Goal: Transaction & Acquisition: Book appointment/travel/reservation

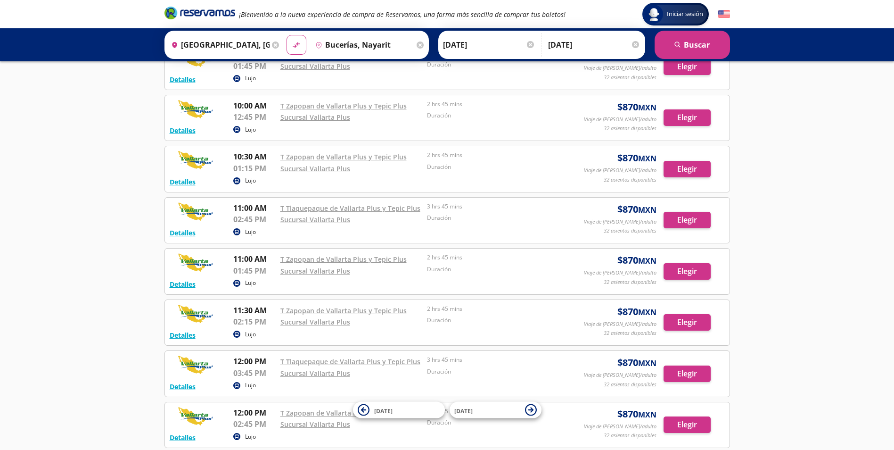
scroll to position [1178, 0]
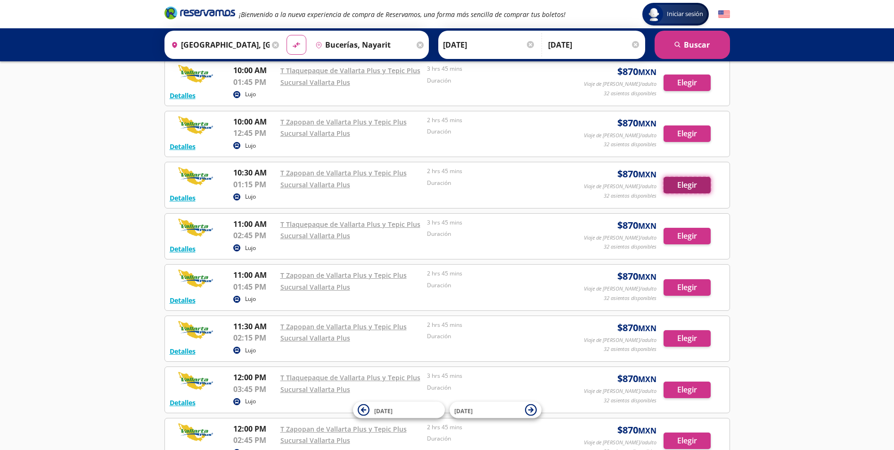
click at [696, 190] on button "Elegir" at bounding box center [687, 185] width 47 height 16
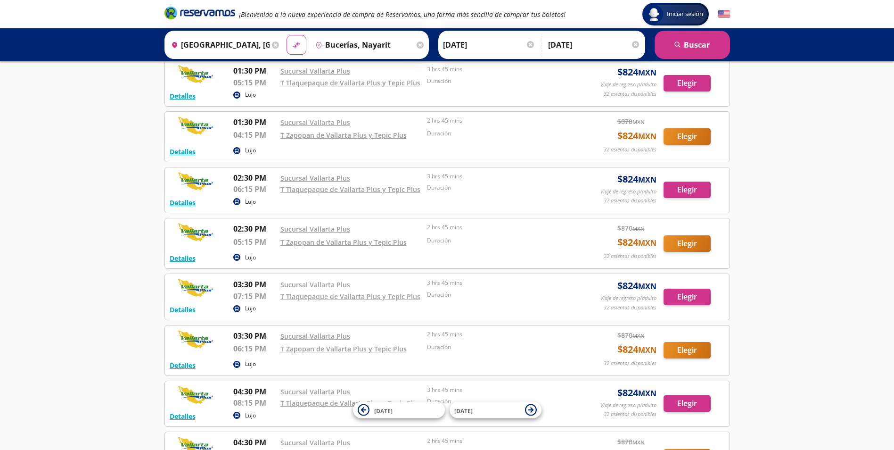
scroll to position [1384, 0]
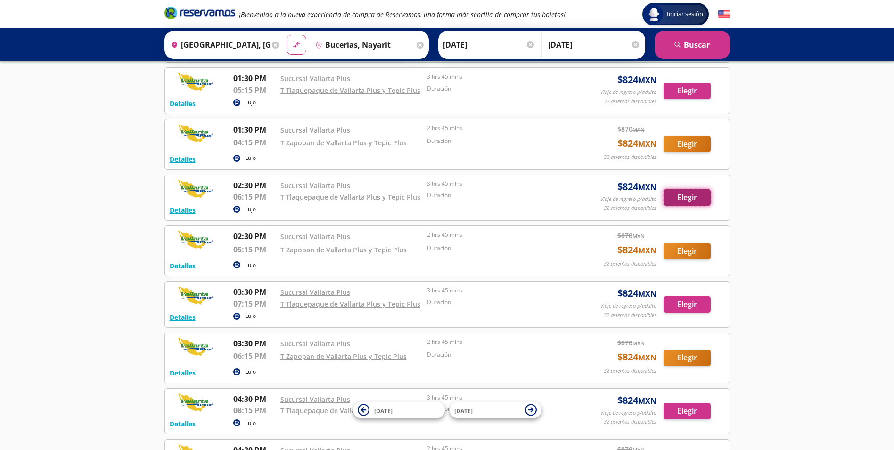
click at [696, 200] on button "Elegir" at bounding box center [687, 197] width 47 height 16
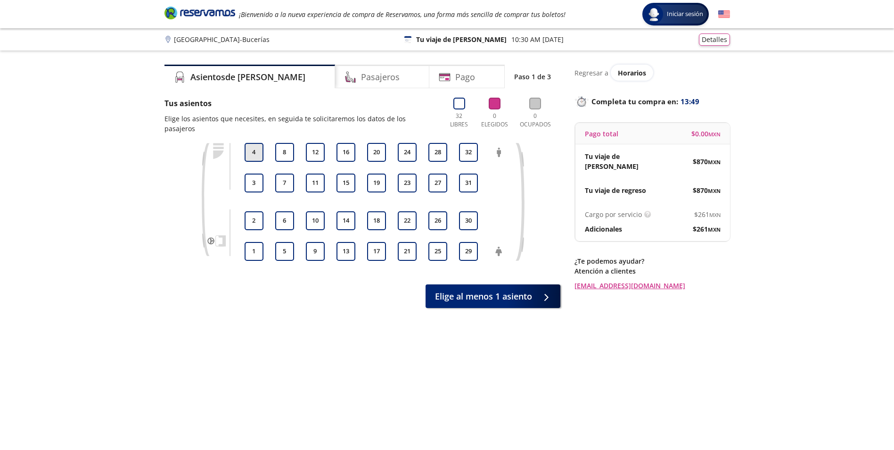
click at [245, 143] on button "4" at bounding box center [254, 152] width 19 height 19
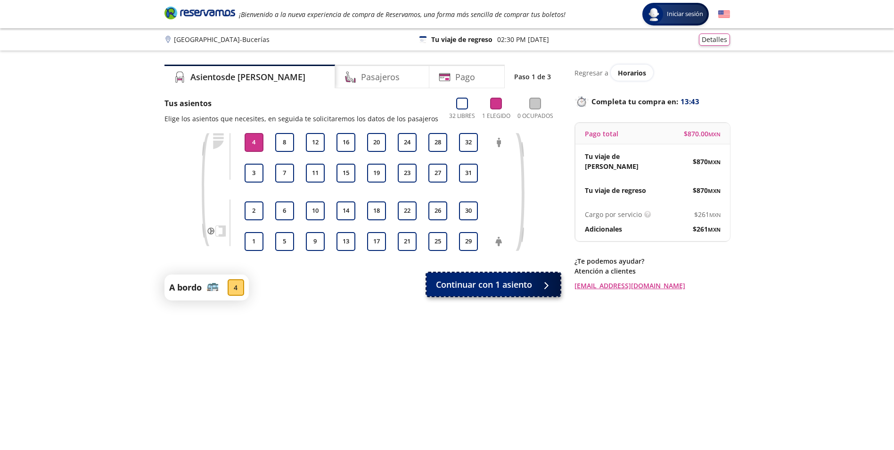
click at [496, 285] on span "Continuar con 1 asiento" at bounding box center [484, 284] width 96 height 13
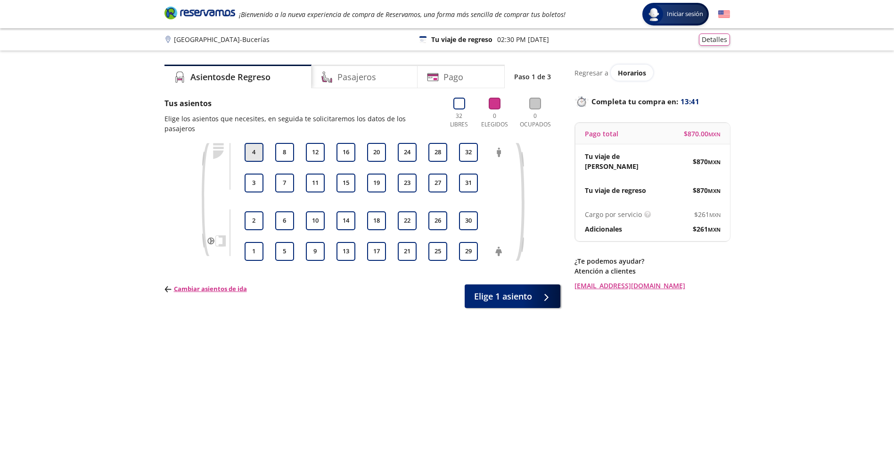
click at [249, 146] on button "4" at bounding box center [254, 152] width 19 height 19
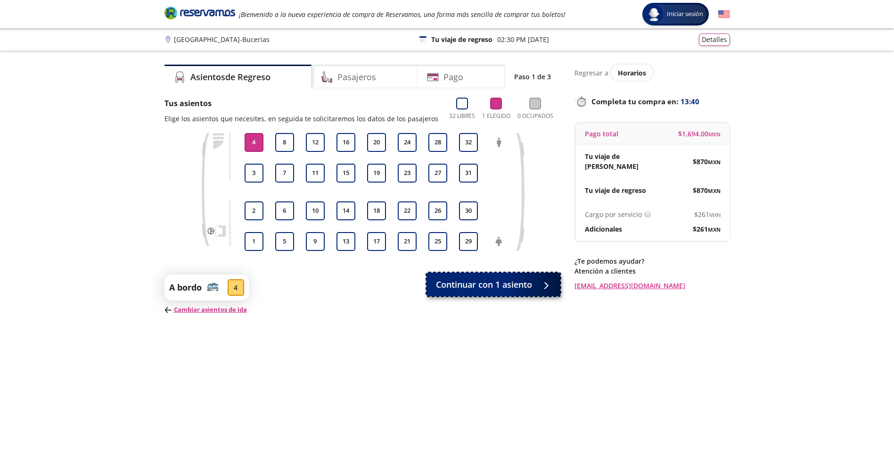
click at [484, 291] on button "Continuar con 1 asiento" at bounding box center [494, 284] width 134 height 24
